Goal: Navigation & Orientation: Find specific page/section

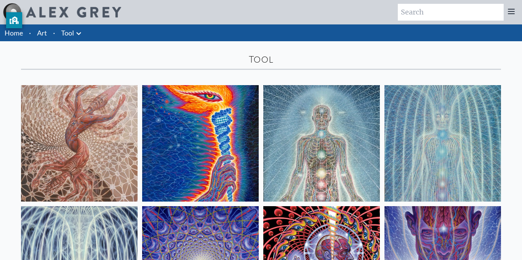
click at [72, 35] on link "Tool" at bounding box center [67, 32] width 13 height 11
click at [43, 37] on link "Art" at bounding box center [42, 32] width 10 height 11
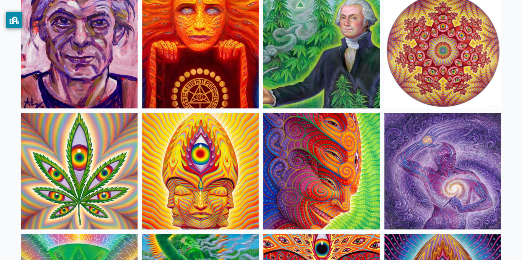
scroll to position [1283, 0]
